Goal: Navigation & Orientation: Find specific page/section

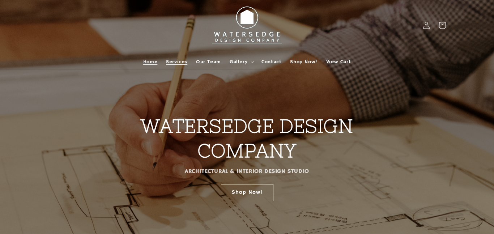
click at [180, 63] on span "Services" at bounding box center [176, 62] width 21 height 7
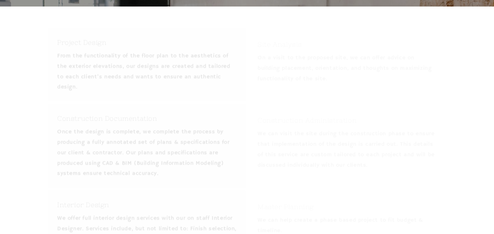
scroll to position [253, 0]
click at [180, 63] on p "From the functionality of the floor plan to the aesthetics of the exterior elev…" at bounding box center [146, 63] width 179 height 42
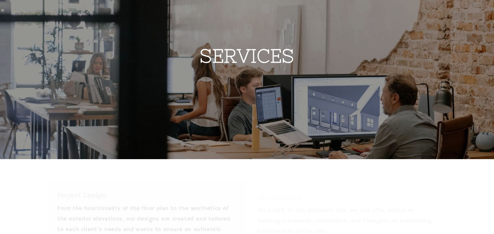
scroll to position [0, 0]
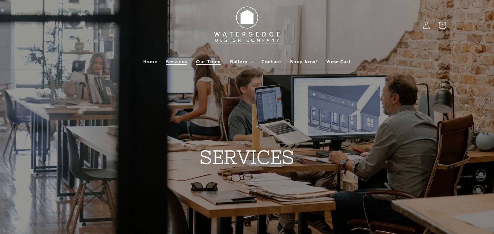
click at [216, 61] on span "Our Team" at bounding box center [208, 62] width 25 height 7
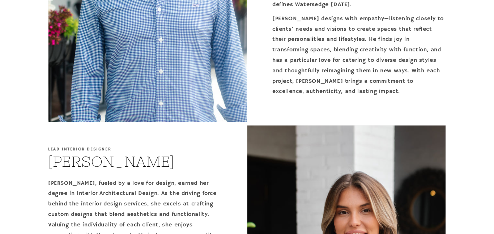
scroll to position [184, 0]
